Goal: Transaction & Acquisition: Subscribe to service/newsletter

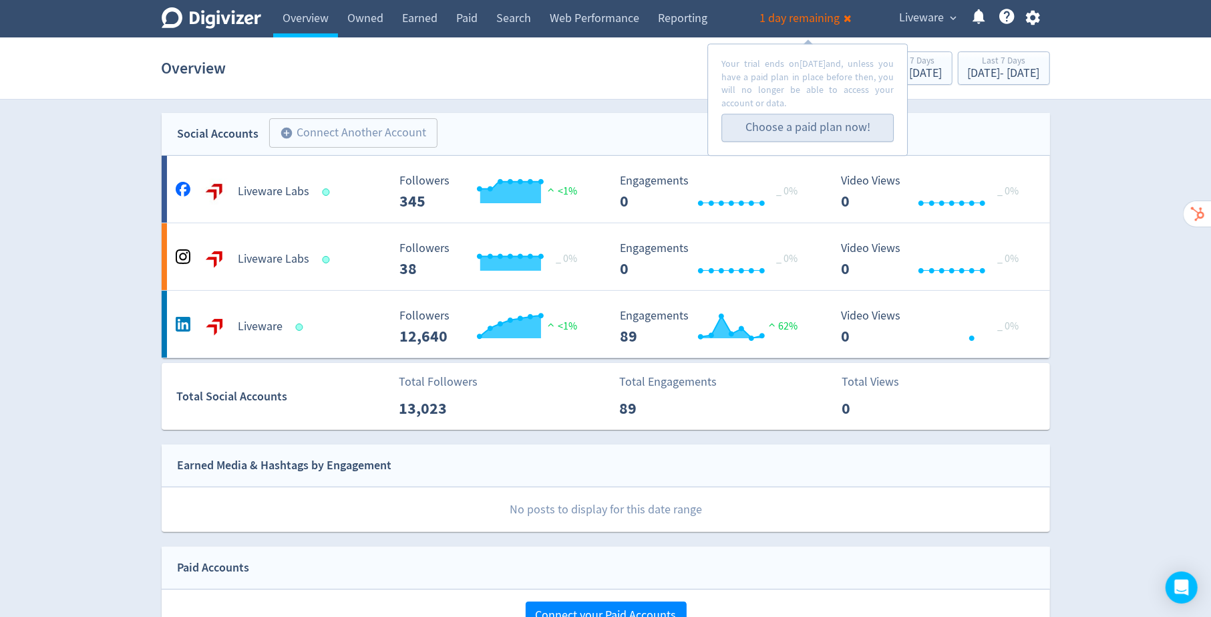
click at [788, 121] on link "Choose a paid plan now!" at bounding box center [808, 127] width 125 height 15
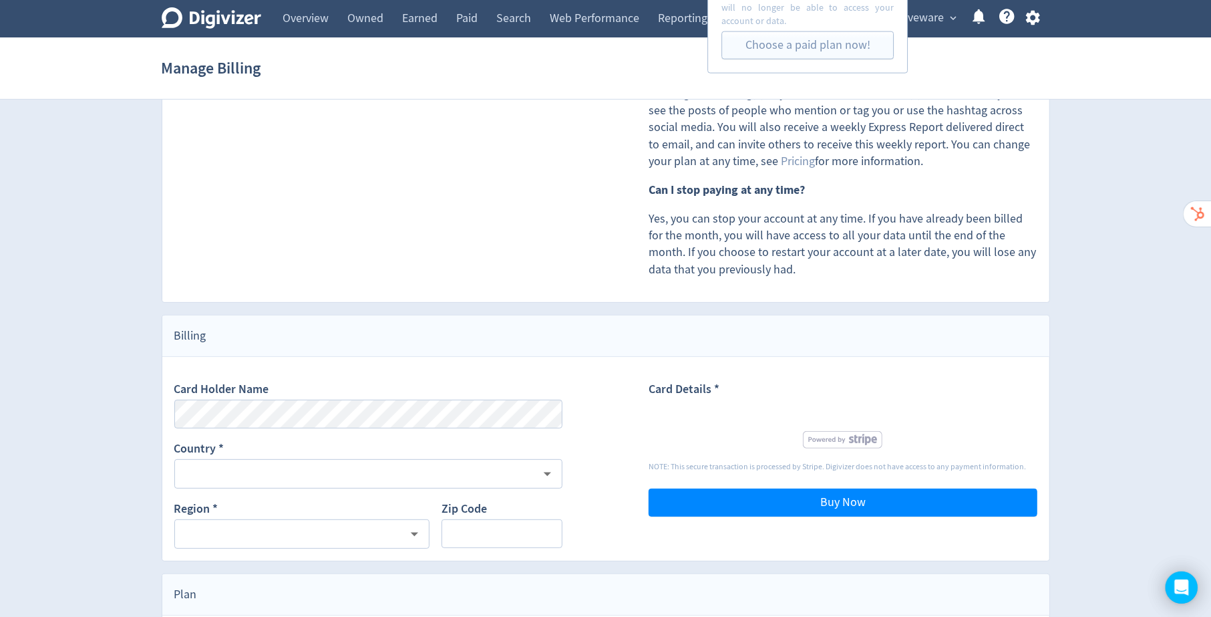
scroll to position [263, 0]
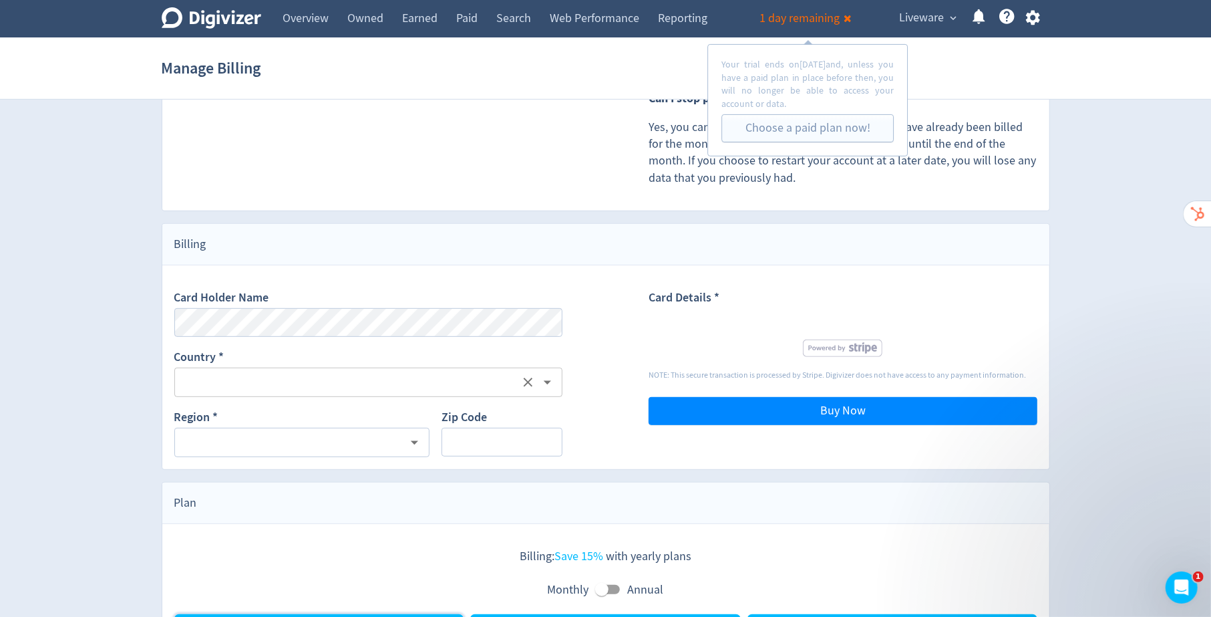
click at [369, 376] on input "text" at bounding box center [349, 381] width 339 height 17
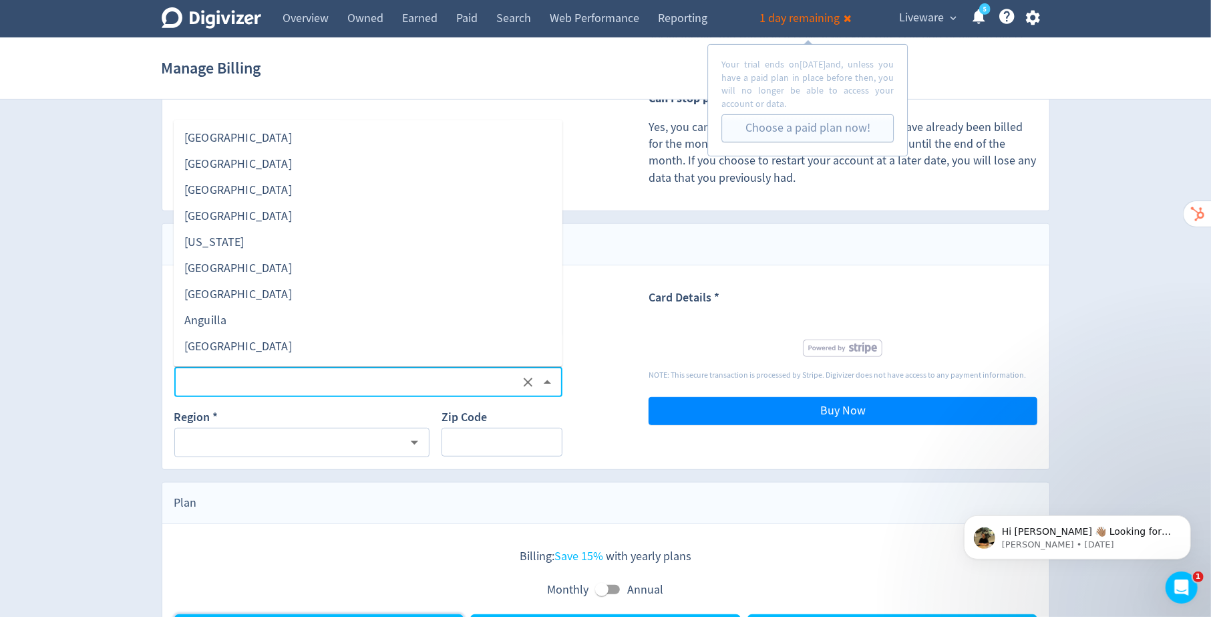
scroll to position [0, 0]
click at [288, 451] on div "​" at bounding box center [302, 442] width 256 height 29
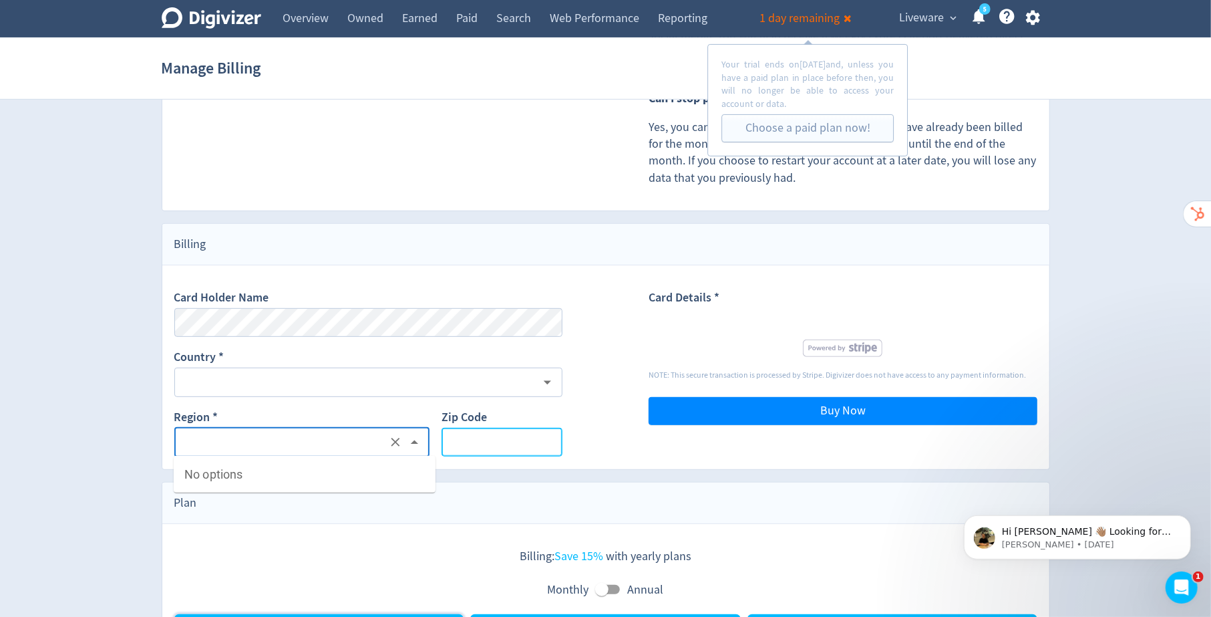
click at [498, 436] on input "Zip Code" at bounding box center [502, 442] width 120 height 29
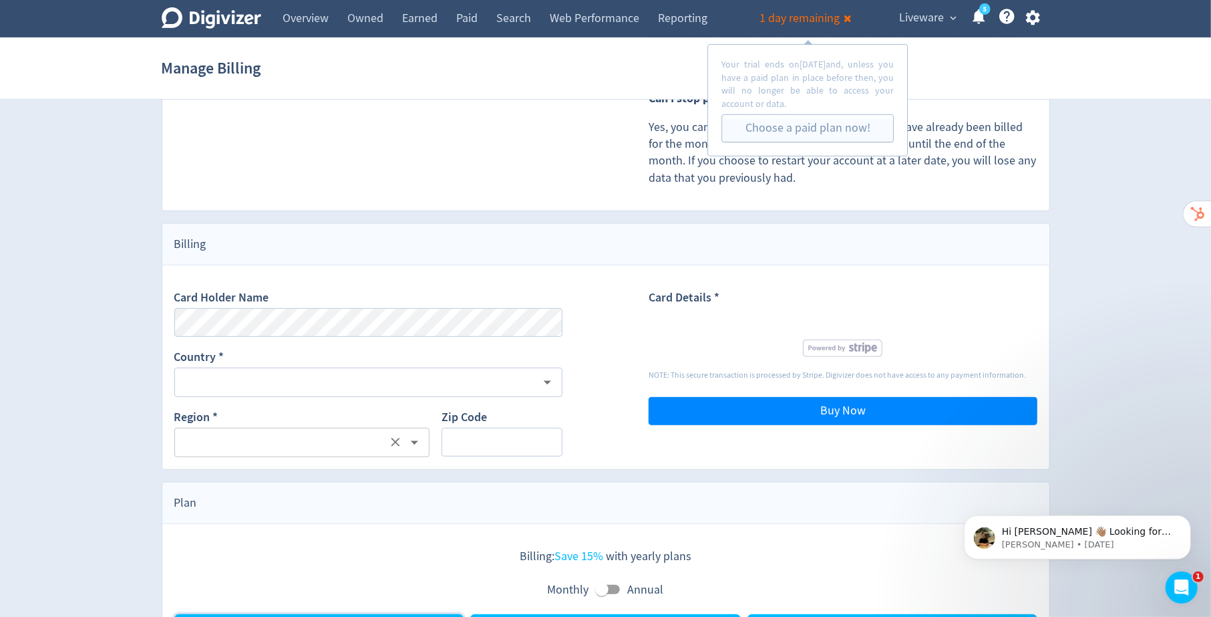
click at [310, 440] on input "text" at bounding box center [283, 442] width 206 height 17
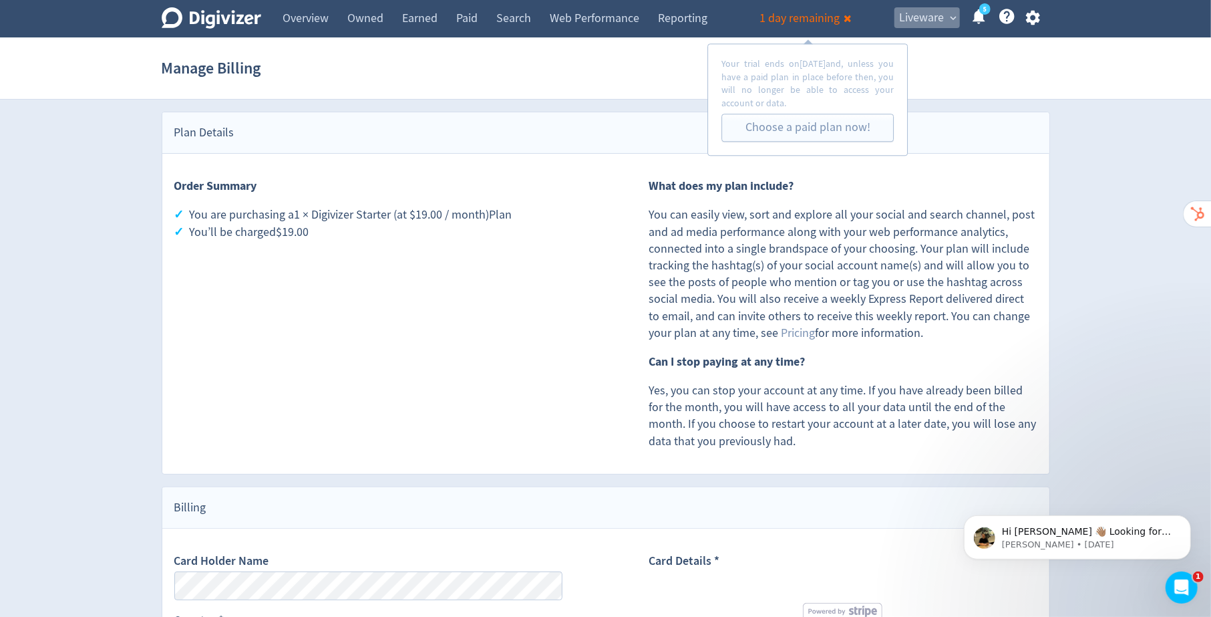
click at [939, 17] on span "Liveware" at bounding box center [921, 17] width 45 height 21
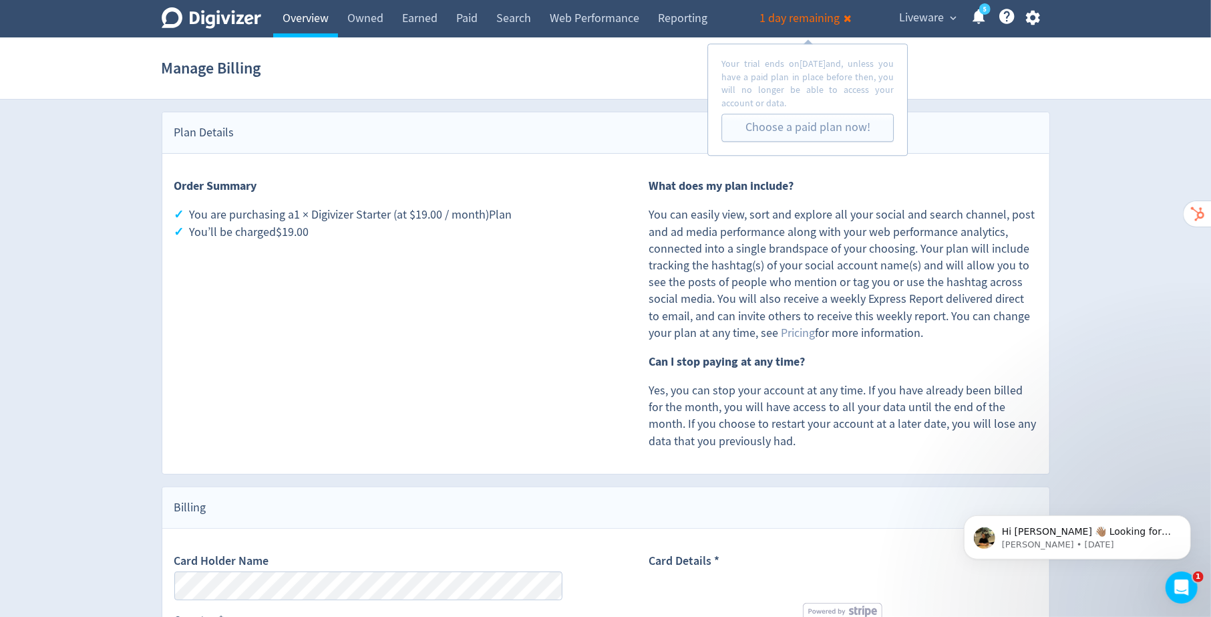
click at [288, 27] on link "Overview" at bounding box center [305, 18] width 65 height 37
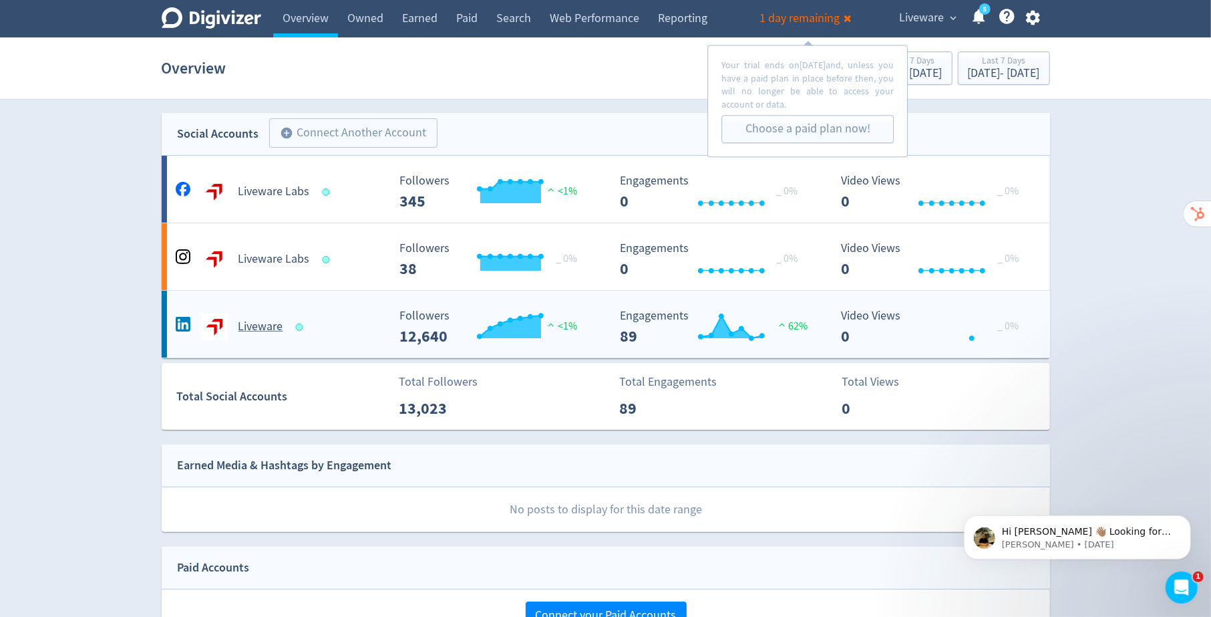
scroll to position [1, 0]
